Goal: Navigation & Orientation: Go to known website

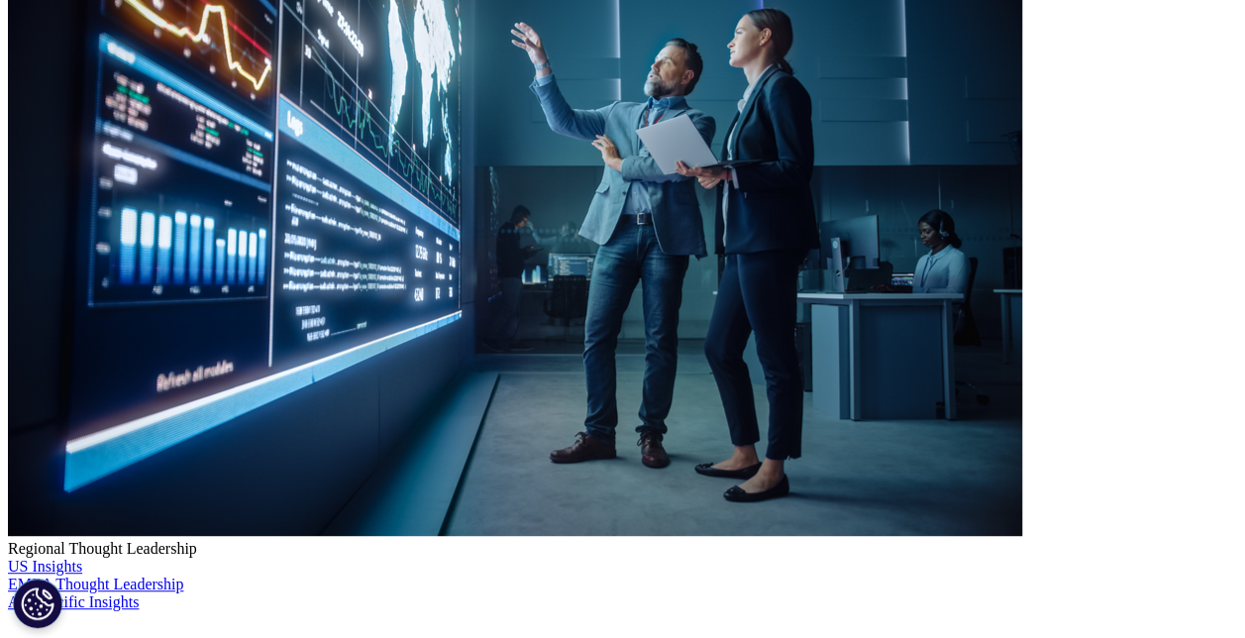
scroll to position [297, 0]
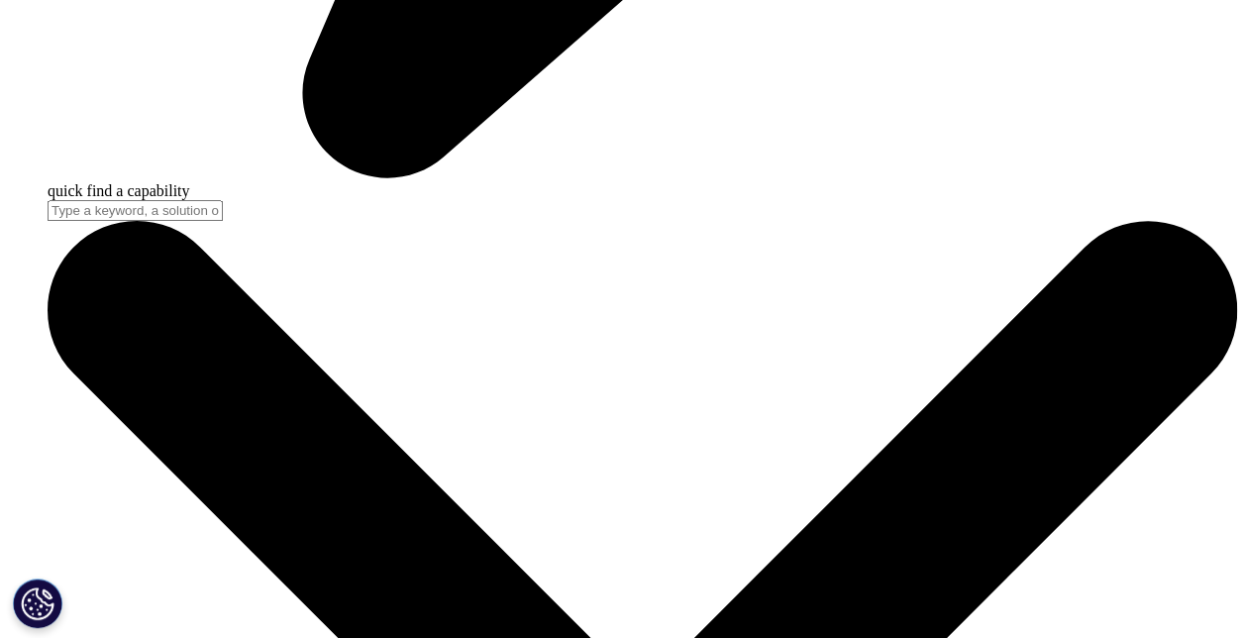
scroll to position [1683, 0]
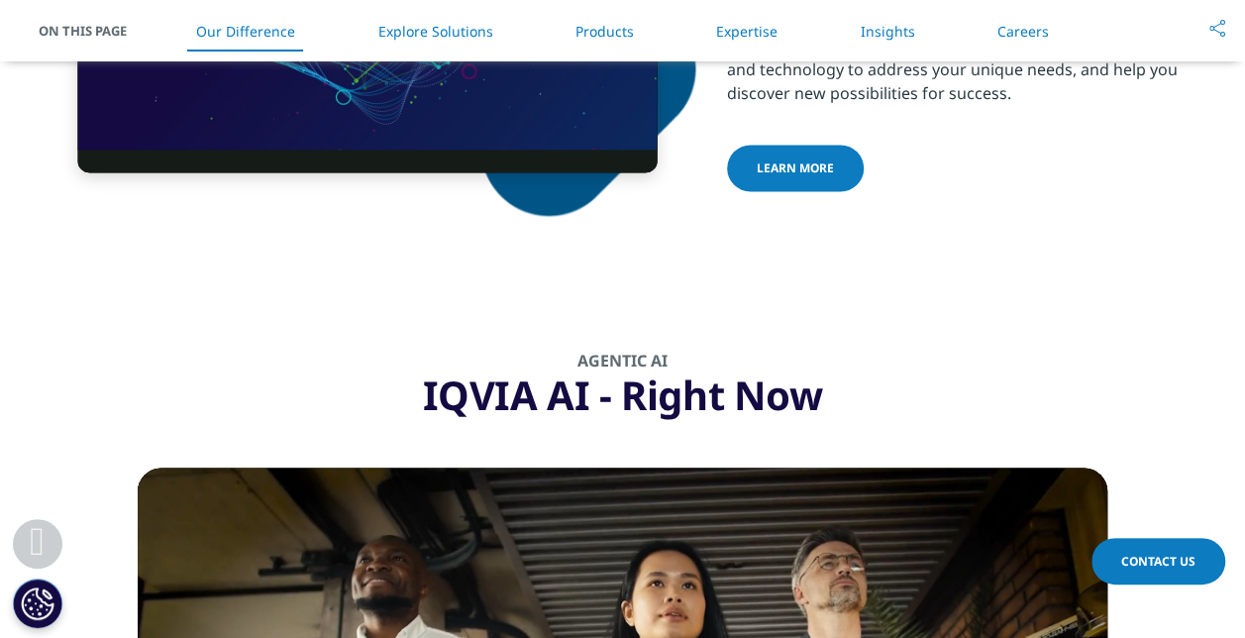
scroll to position [1287, 0]
